Goal: Check status

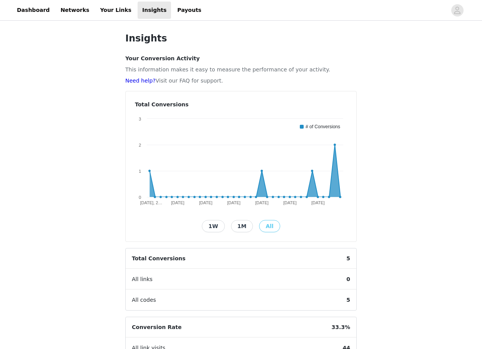
scroll to position [135, 0]
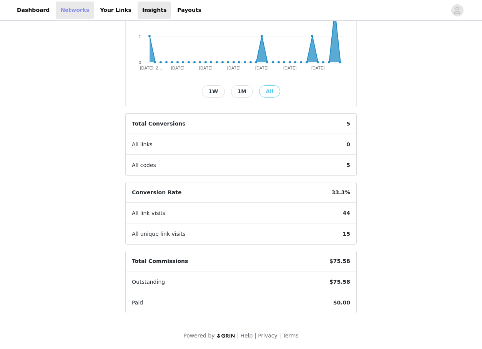
click at [74, 13] on link "Networks" at bounding box center [75, 10] width 38 height 17
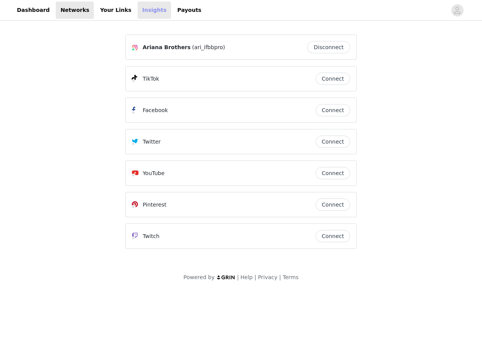
click at [139, 13] on link "Insights" at bounding box center [154, 10] width 33 height 17
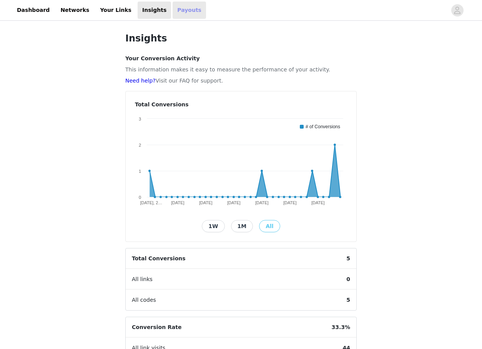
click at [173, 18] on link "Payouts" at bounding box center [189, 10] width 33 height 17
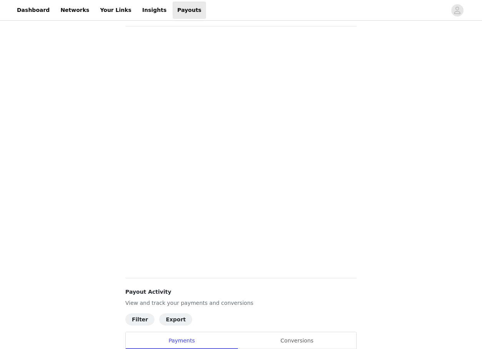
scroll to position [148, 0]
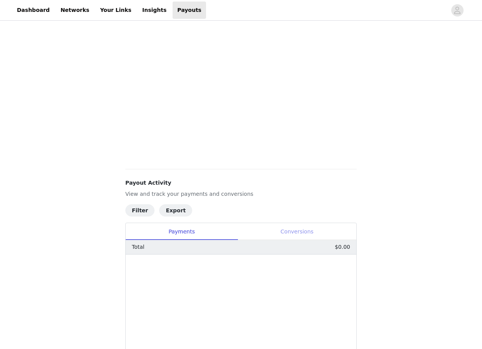
click at [299, 229] on div "Conversions" at bounding box center [296, 231] width 119 height 17
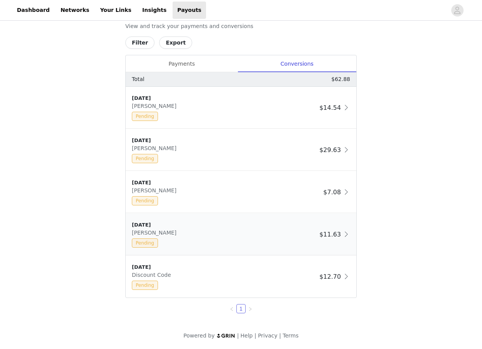
scroll to position [316, 0]
click at [344, 152] on span at bounding box center [346, 149] width 8 height 9
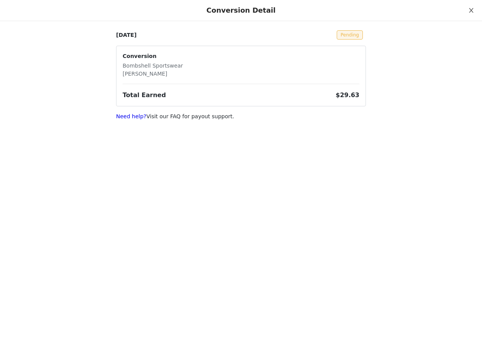
click at [469, 13] on icon "icon: close" at bounding box center [471, 10] width 6 height 6
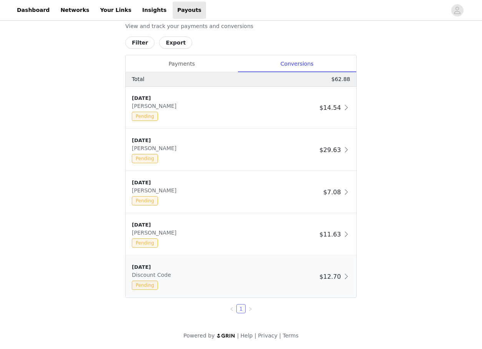
click at [261, 280] on div "[DATE] Discount Code Pending" at bounding box center [224, 277] width 184 height 27
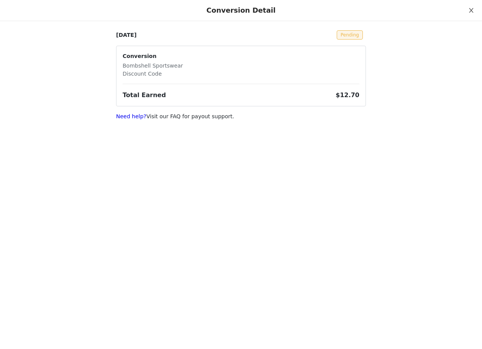
click at [470, 11] on icon "icon: close" at bounding box center [471, 10] width 6 height 6
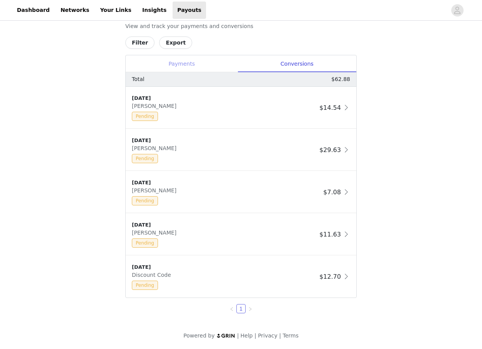
click at [207, 70] on div "Payments" at bounding box center [182, 63] width 112 height 17
